Goal: Information Seeking & Learning: Learn about a topic

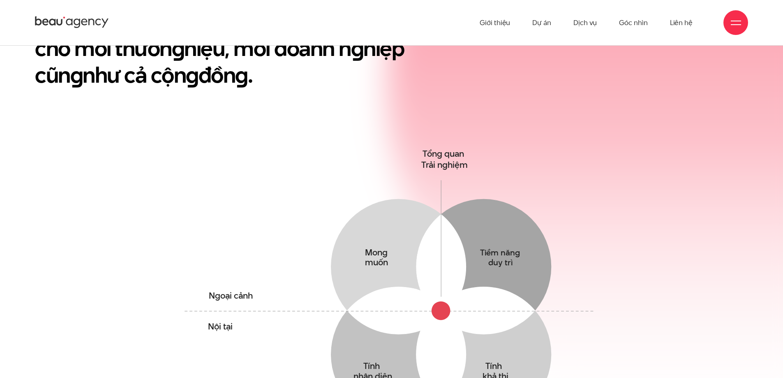
scroll to position [329, 0]
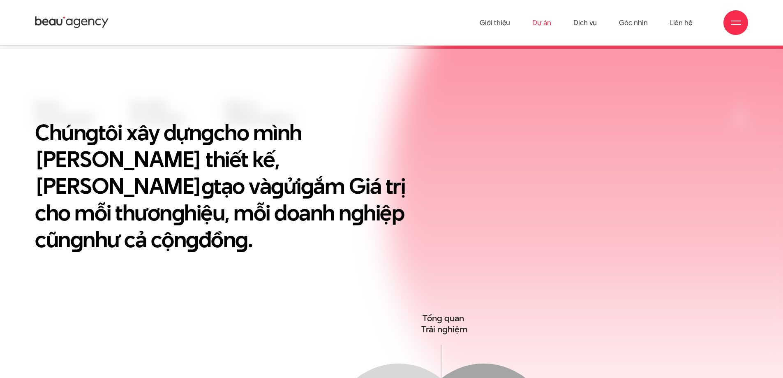
click at [541, 29] on link "Dự án" at bounding box center [541, 22] width 19 height 45
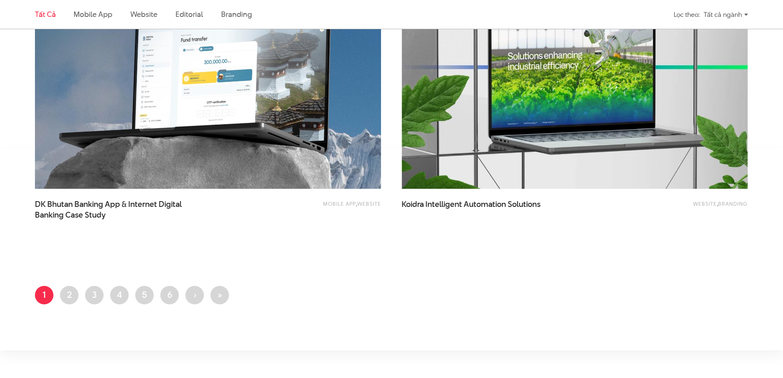
scroll to position [1972, 0]
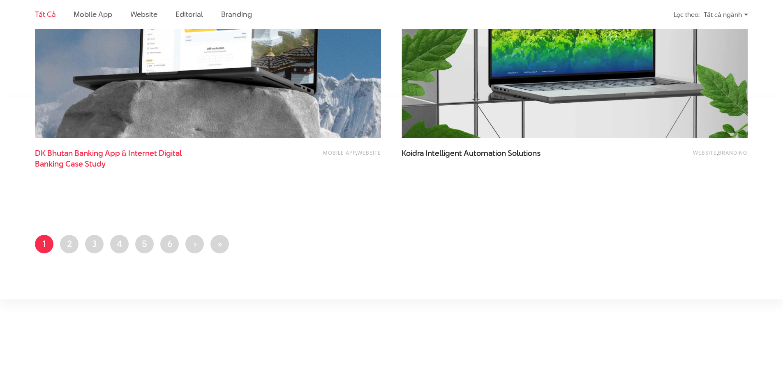
click at [162, 162] on span "DK Bhutan Banking App & Internet Digital Banking Case Study" at bounding box center [117, 158] width 164 height 21
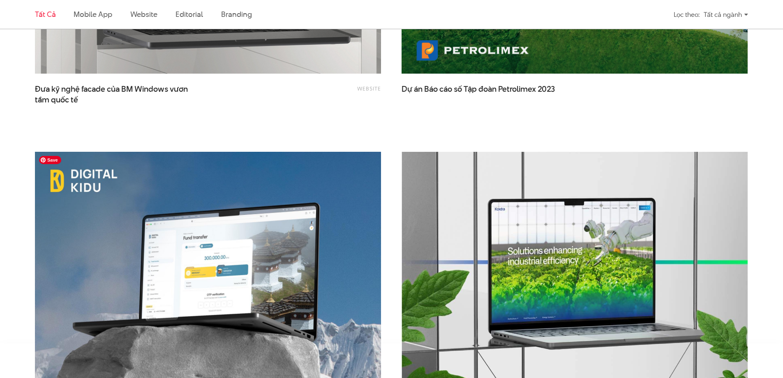
scroll to position [1725, 0]
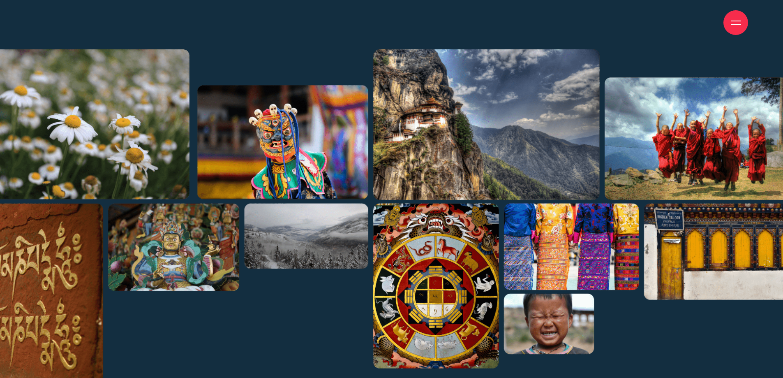
scroll to position [1379, 0]
